Goal: Book appointment/travel/reservation

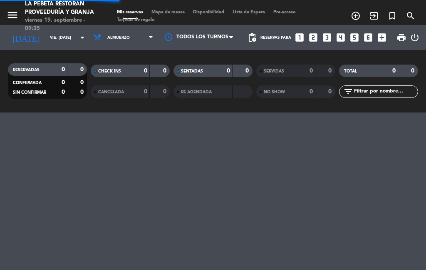
select select "es"
select select "lunch"
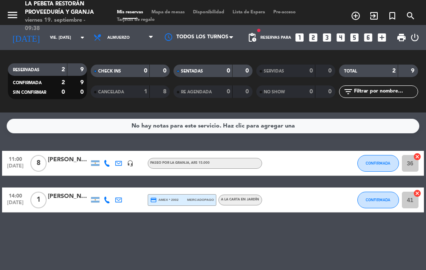
click at [67, 34] on input "vie. [DATE]" at bounding box center [73, 37] width 55 height 13
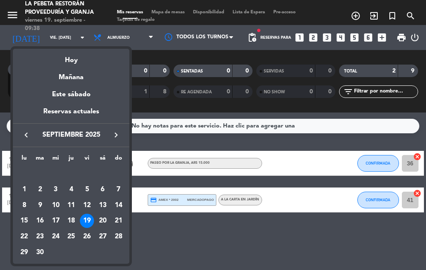
click at [69, 39] on div at bounding box center [213, 135] width 426 height 270
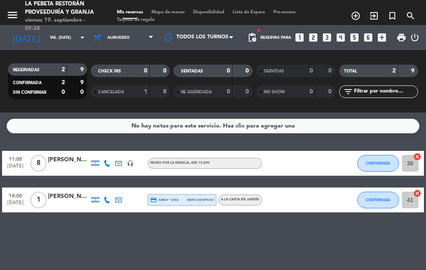
click at [68, 34] on input "vie. [DATE]" at bounding box center [73, 37] width 55 height 13
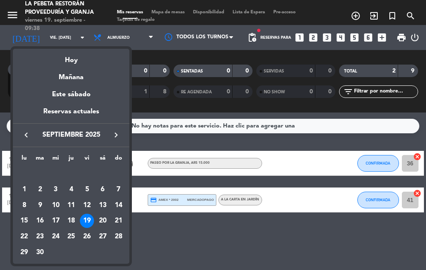
click at [70, 37] on div at bounding box center [213, 135] width 426 height 270
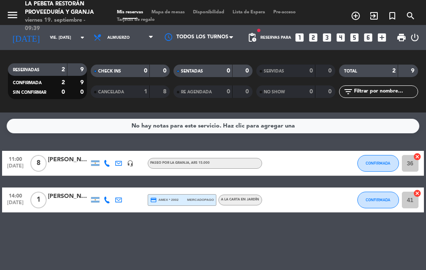
click at [69, 35] on input "vie. [DATE]" at bounding box center [73, 37] width 55 height 13
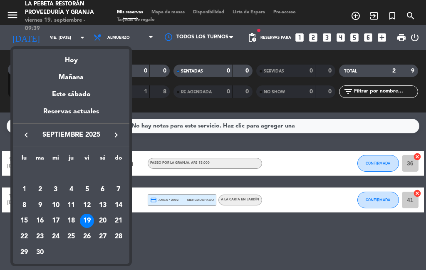
click at [73, 43] on div at bounding box center [213, 135] width 426 height 270
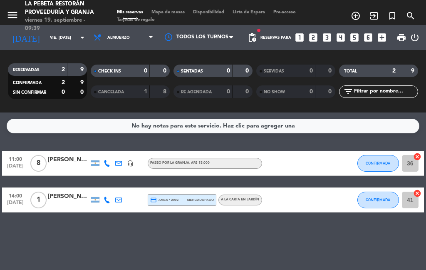
click at [69, 39] on input "vie. [DATE]" at bounding box center [73, 37] width 55 height 13
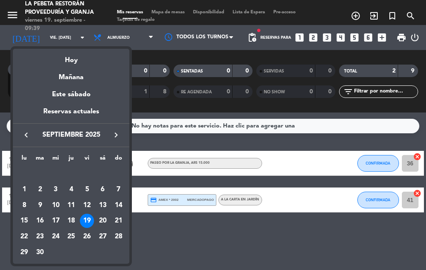
click at [71, 37] on div at bounding box center [213, 135] width 426 height 270
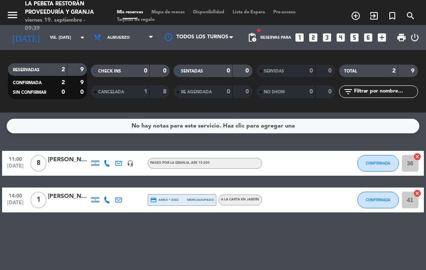
click at [77, 38] on icon "arrow_drop_down" at bounding box center [82, 37] width 10 height 10
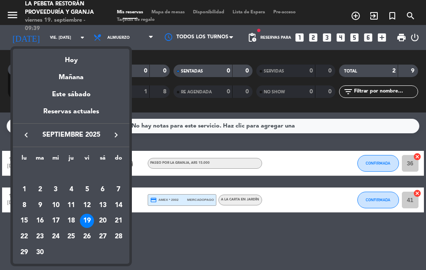
click at [73, 36] on div at bounding box center [213, 135] width 426 height 270
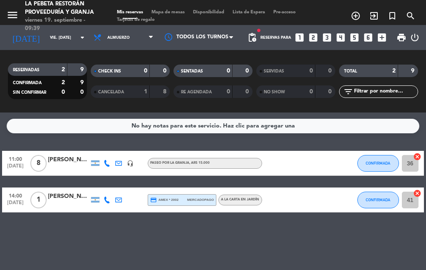
click at [77, 39] on icon "arrow_drop_down" at bounding box center [82, 37] width 10 height 10
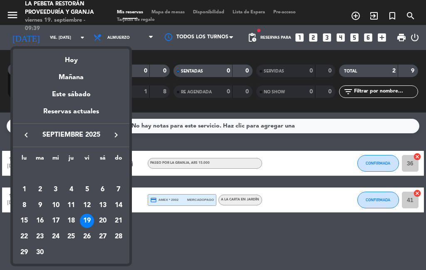
click at [74, 38] on div at bounding box center [213, 135] width 426 height 270
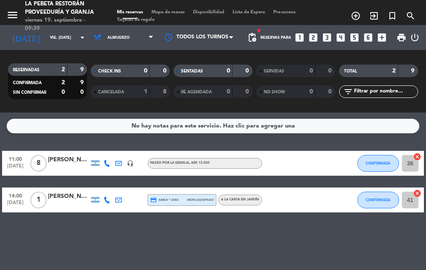
click at [69, 33] on input "vie. [DATE]" at bounding box center [73, 37] width 55 height 13
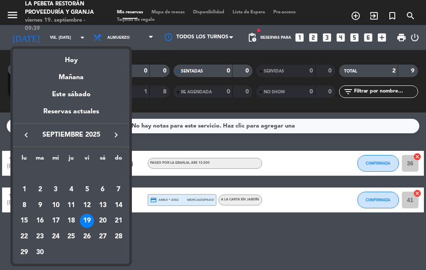
click at [74, 39] on div at bounding box center [213, 135] width 426 height 270
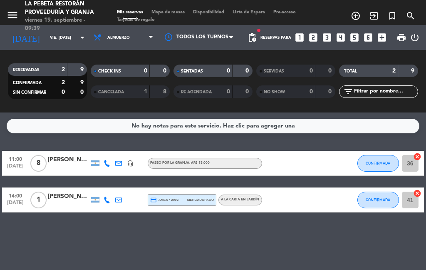
click at [69, 40] on input "vie. [DATE]" at bounding box center [73, 37] width 55 height 13
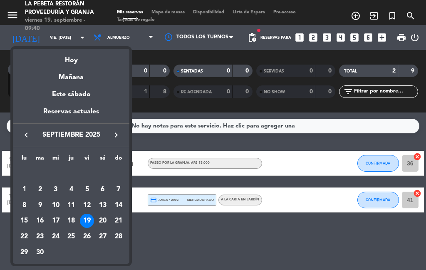
click at [185, 255] on div at bounding box center [213, 135] width 426 height 270
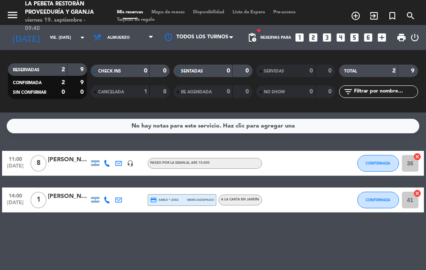
click at [68, 36] on input "vie. [DATE]" at bounding box center [73, 37] width 55 height 13
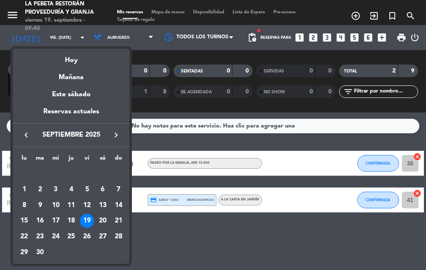
click at [100, 219] on div "20" at bounding box center [103, 221] width 14 height 14
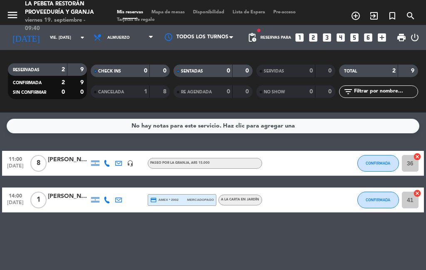
type input "sáb. [DATE]"
select select "lunch"
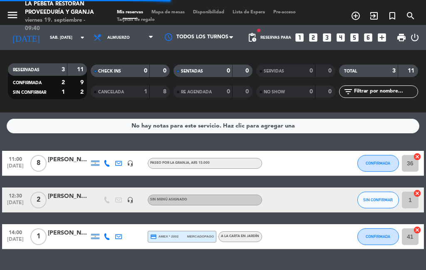
select select "lunch"
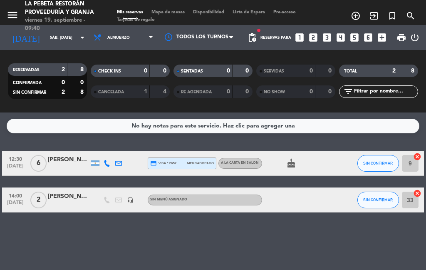
click at [69, 39] on input "sáb. [DATE]" at bounding box center [73, 37] width 55 height 13
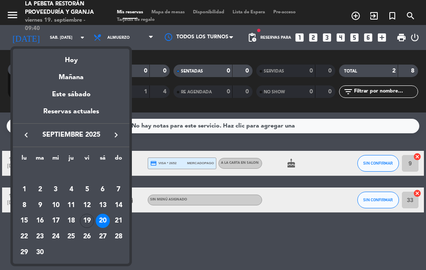
click at [118, 222] on div "21" at bounding box center [119, 221] width 14 height 14
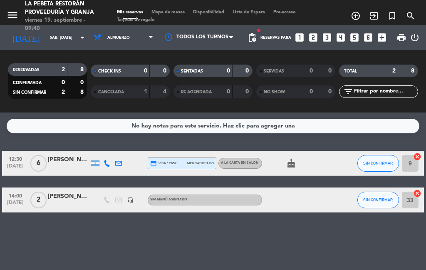
type input "dom. [DATE]"
select select "lunch"
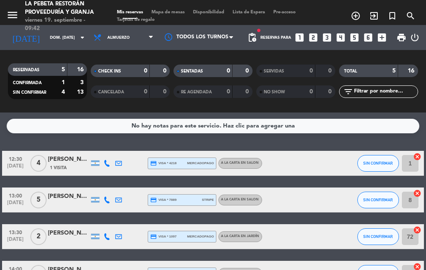
click at [59, 31] on input "dom. [DATE]" at bounding box center [73, 37] width 55 height 13
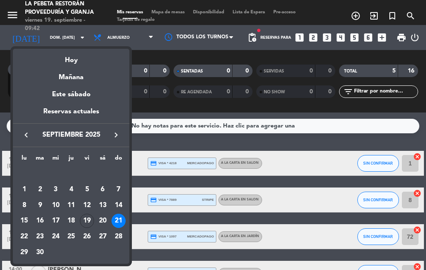
click at [88, 220] on div "19" at bounding box center [87, 221] width 14 height 14
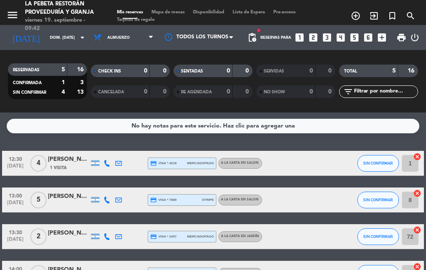
type input "vie. [DATE]"
select select "lunch"
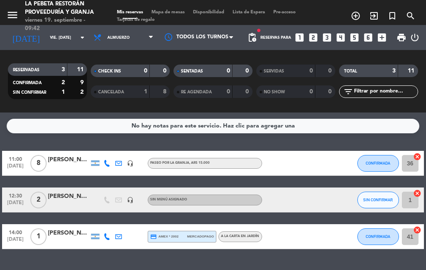
click at [52, 35] on input "vie. [DATE]" at bounding box center [73, 37] width 55 height 13
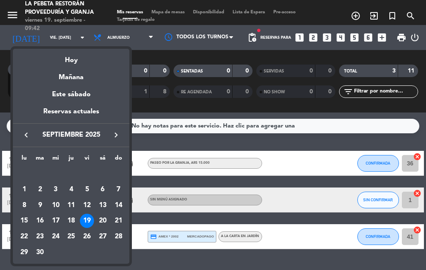
click at [62, 40] on div at bounding box center [213, 135] width 426 height 270
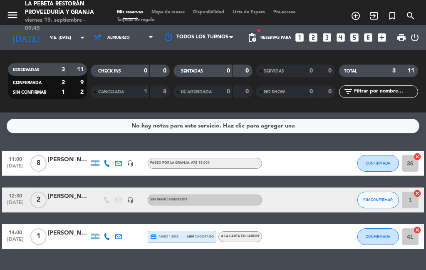
select select "lunch"
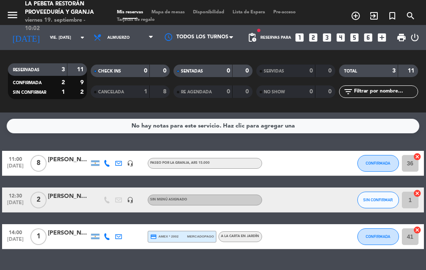
scroll to position [37, 0]
